Goal: Find specific page/section: Find specific page/section

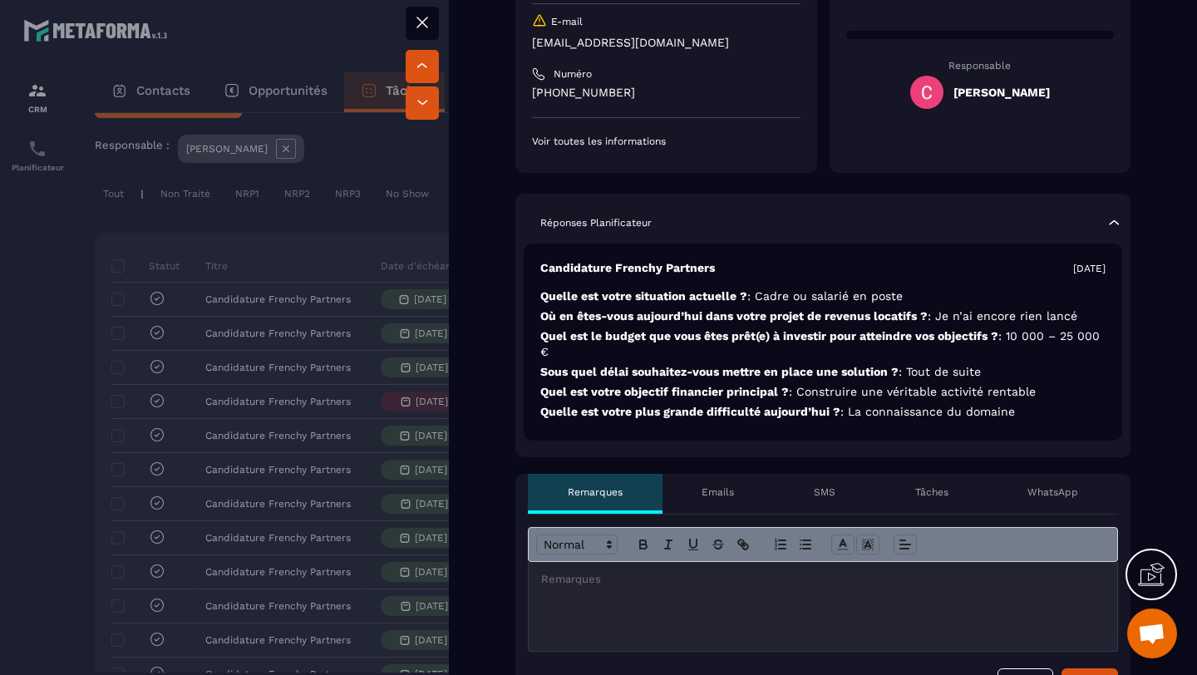
scroll to position [245, 0]
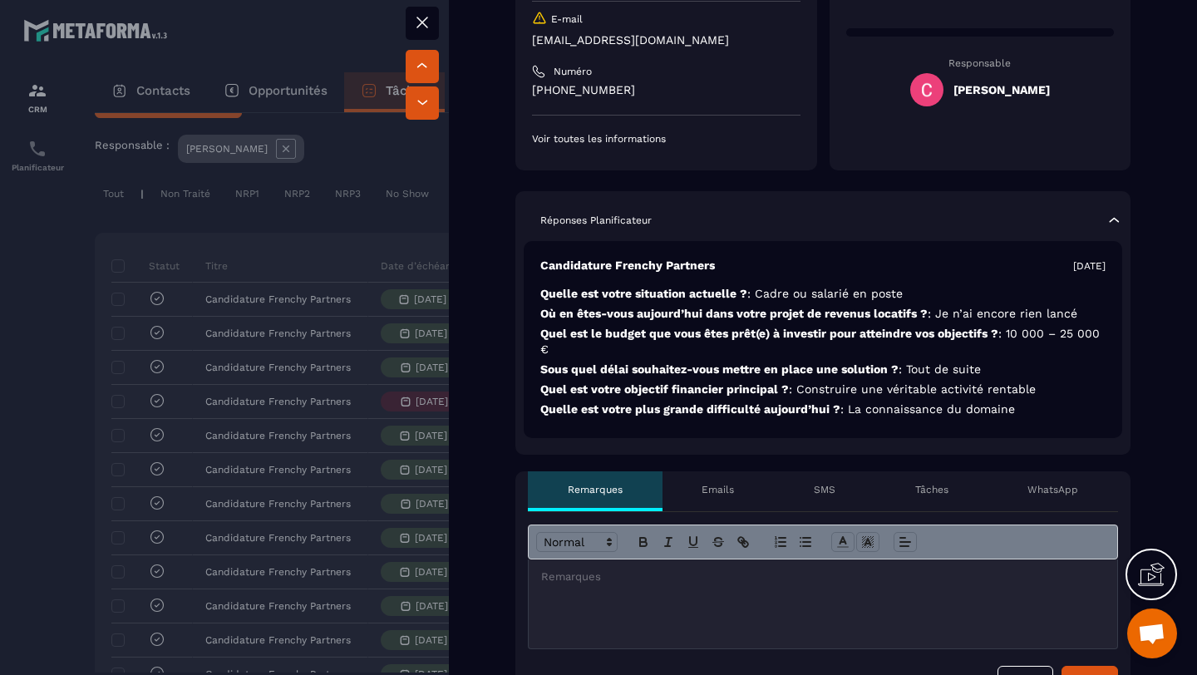
click at [426, 23] on icon at bounding box center [422, 22] width 20 height 20
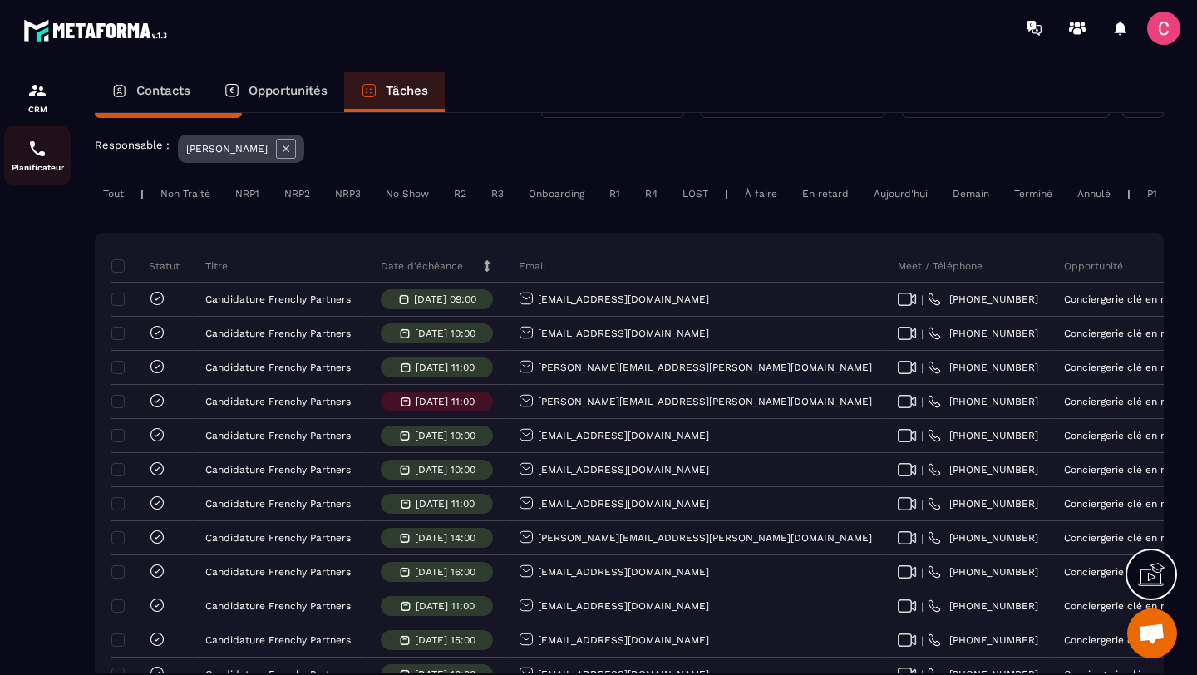
click at [34, 156] on img at bounding box center [37, 149] width 20 height 20
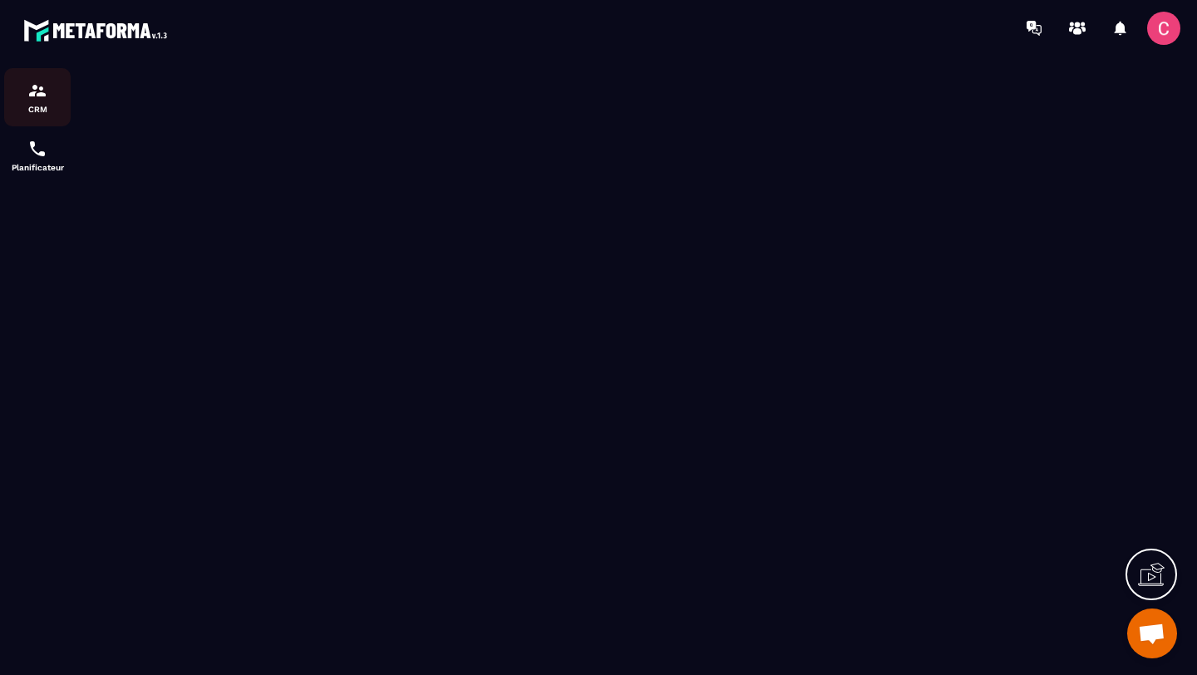
click at [36, 116] on link "CRM" at bounding box center [37, 97] width 66 height 58
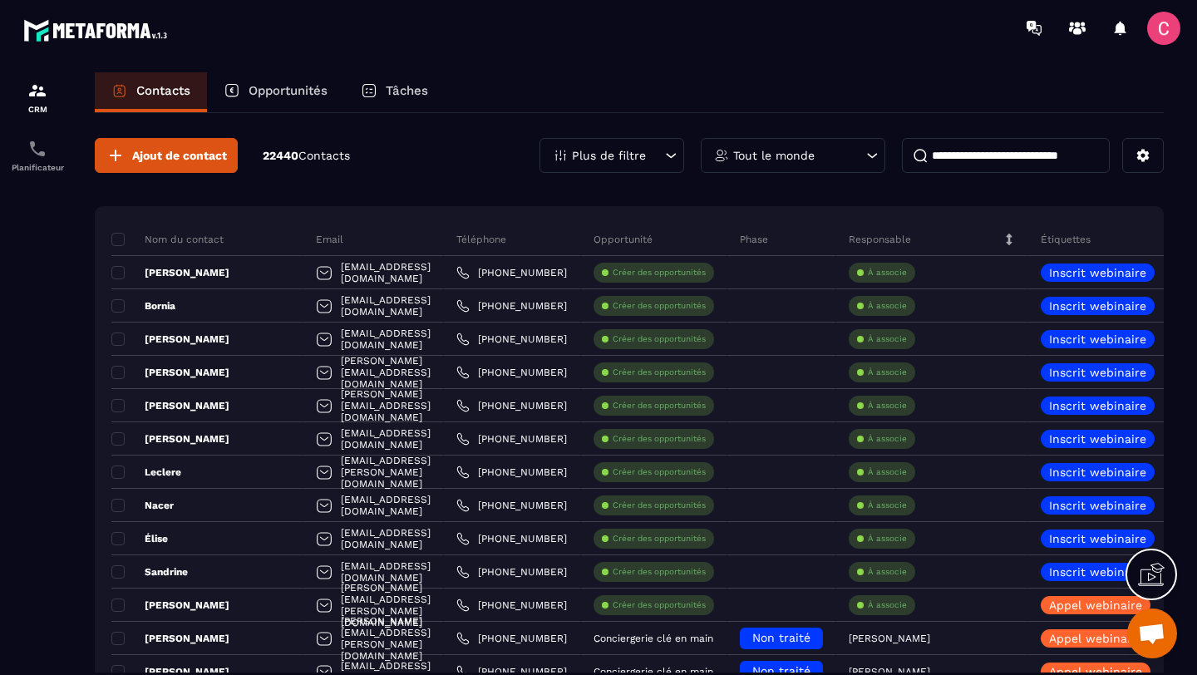
click at [295, 97] on p "Opportunités" at bounding box center [288, 90] width 79 height 15
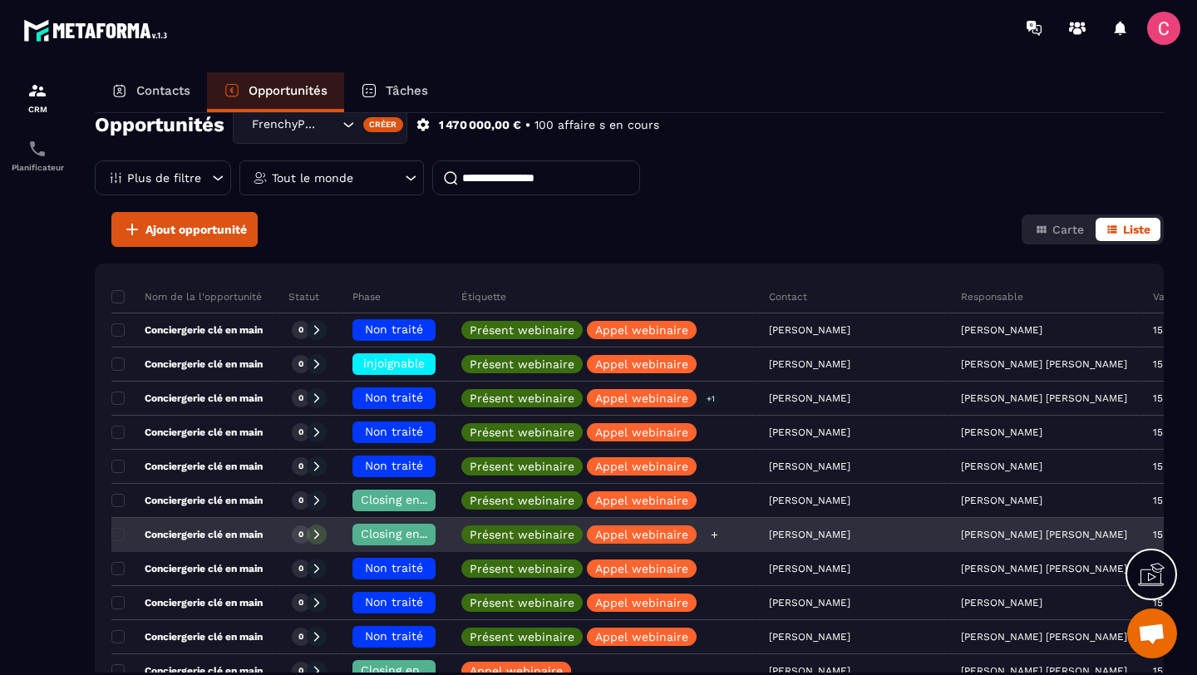
scroll to position [27, 0]
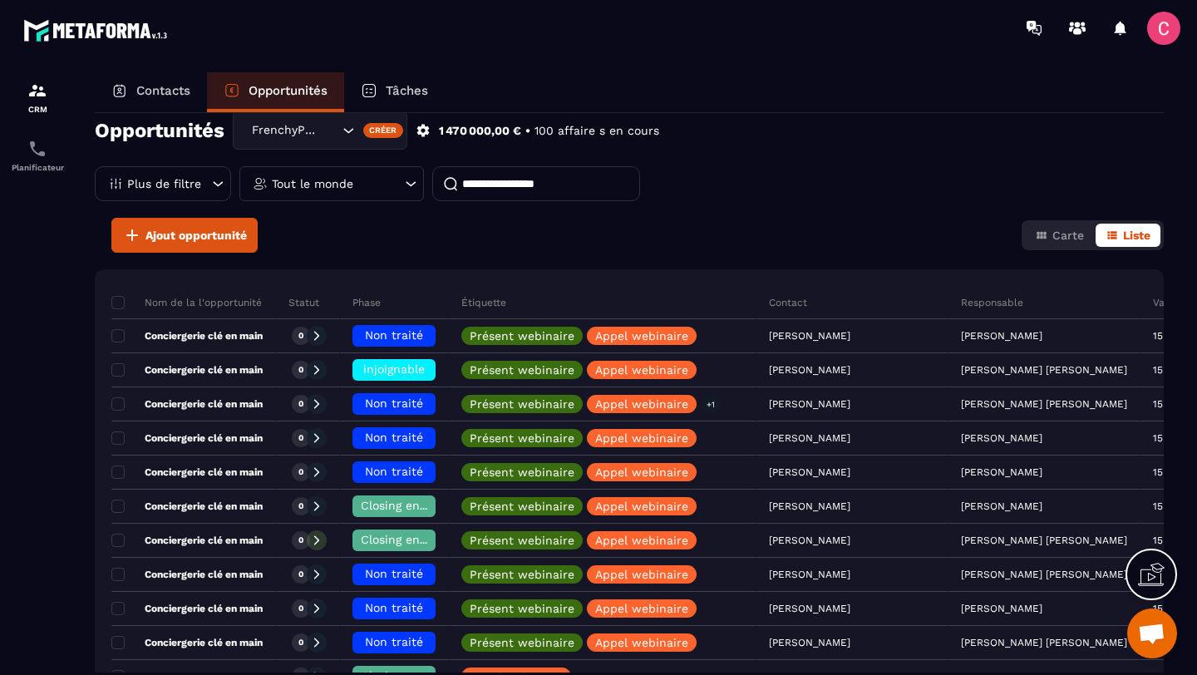
click at [500, 191] on input at bounding box center [536, 183] width 208 height 35
click at [382, 190] on div "Tout le monde" at bounding box center [331, 183] width 185 height 35
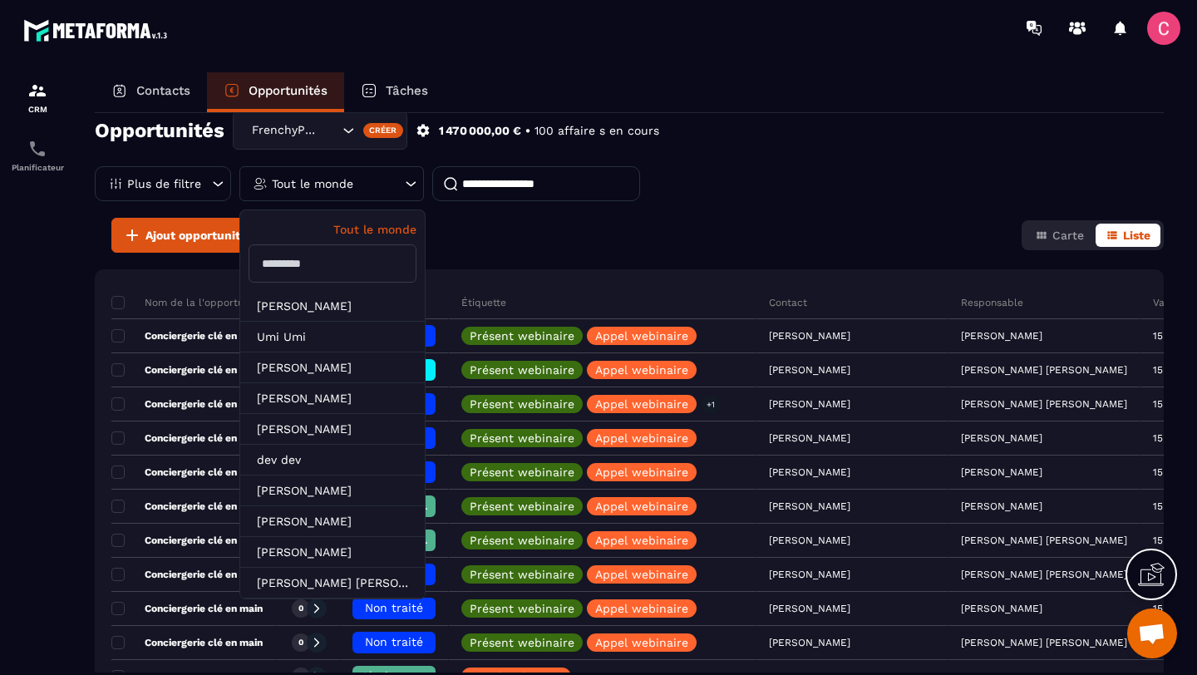
click at [273, 270] on input "text" at bounding box center [333, 263] width 168 height 38
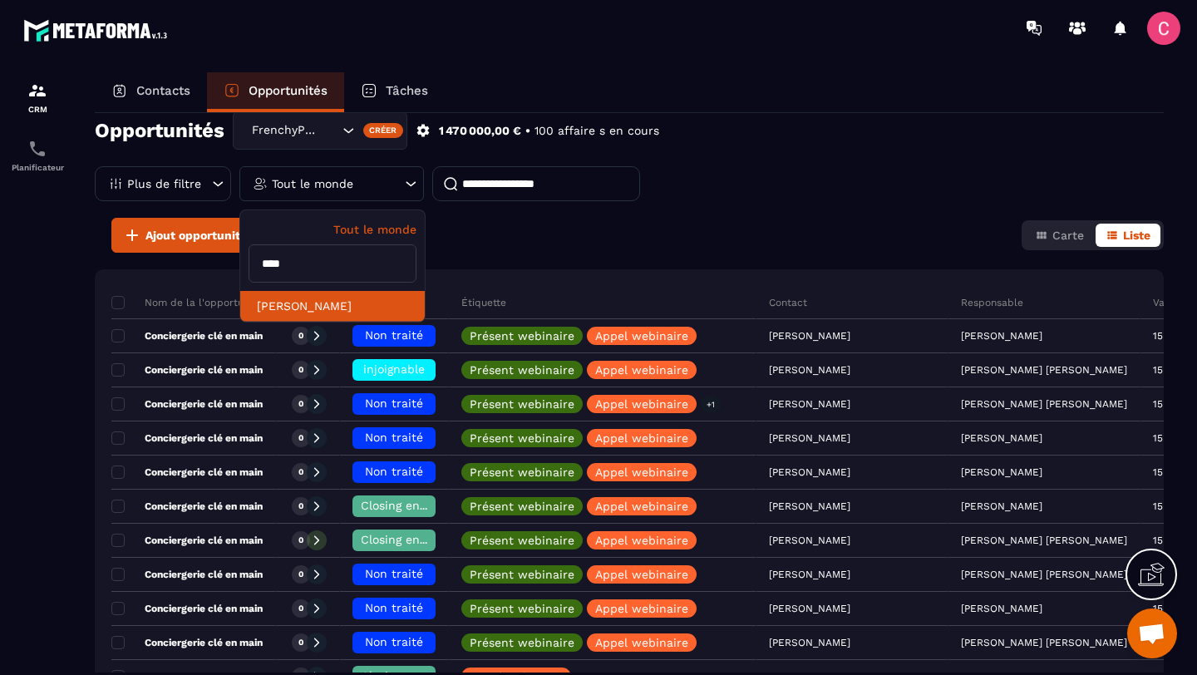
type input "****"
click at [294, 299] on li "[PERSON_NAME]" at bounding box center [332, 306] width 185 height 31
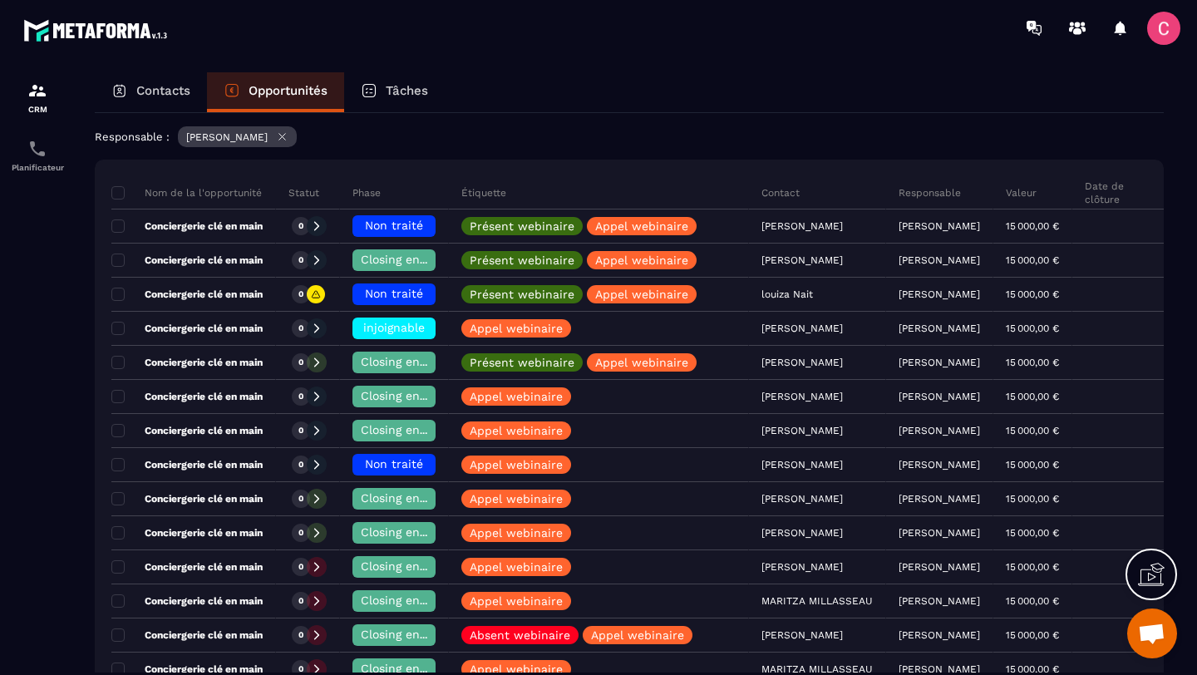
scroll to position [185, 0]
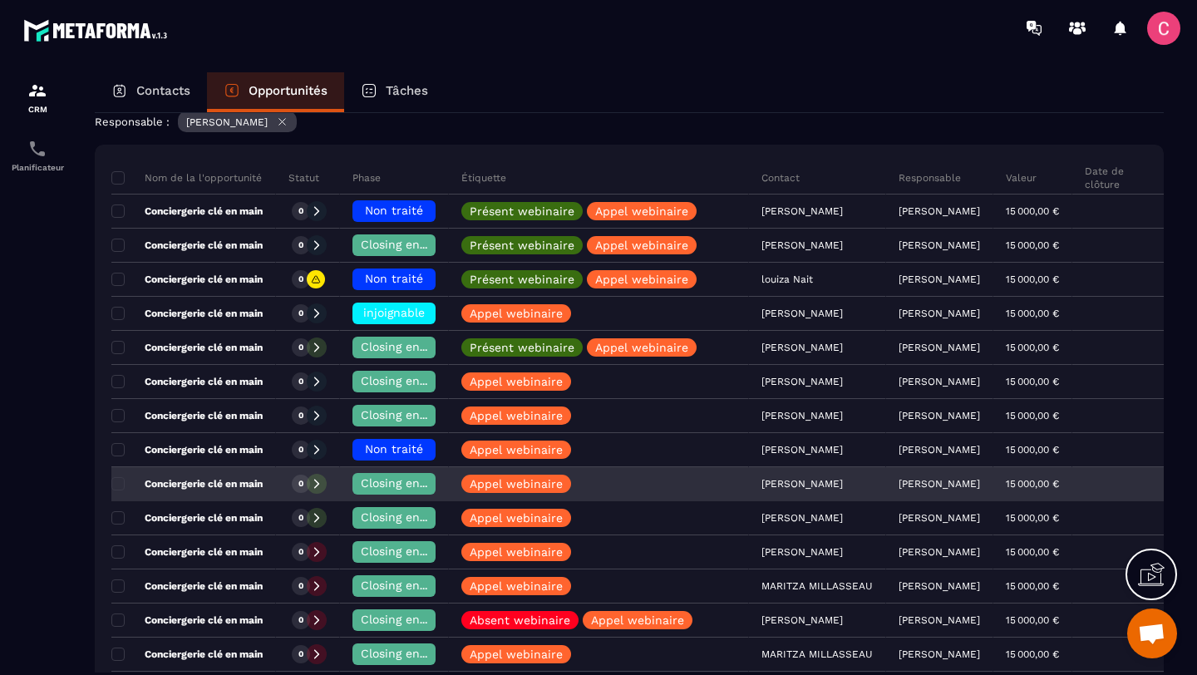
click at [769, 490] on div "[PERSON_NAME]" at bounding box center [817, 484] width 137 height 33
